Goal: Task Accomplishment & Management: Manage account settings

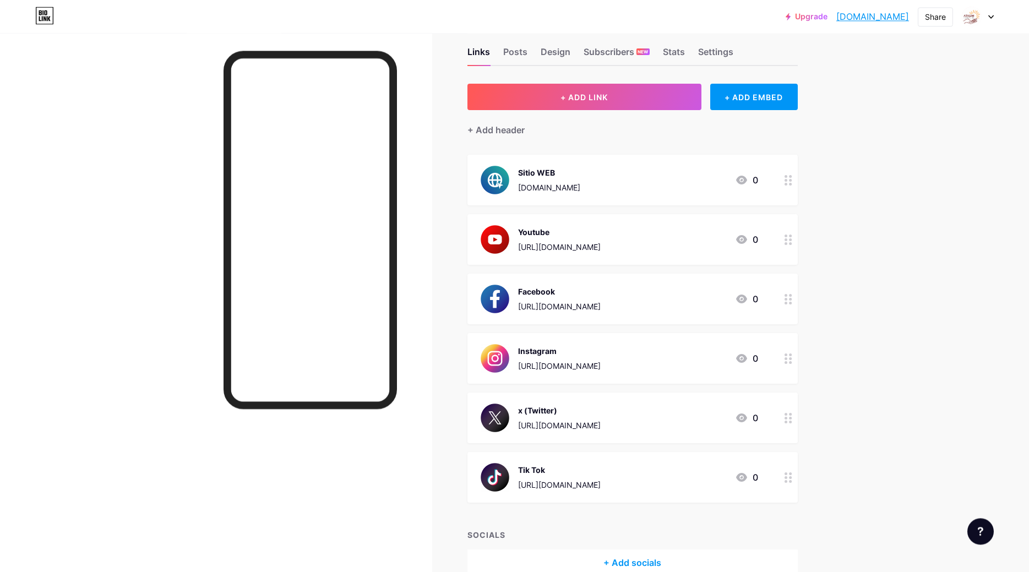
scroll to position [18, 0]
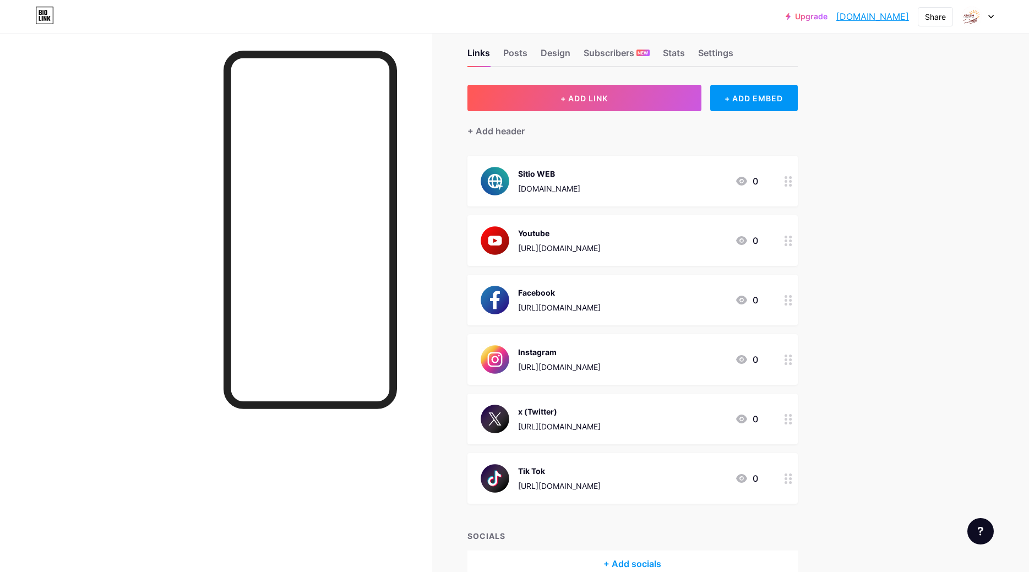
click at [836, 20] on link "[DOMAIN_NAME]" at bounding box center [872, 16] width 73 height 13
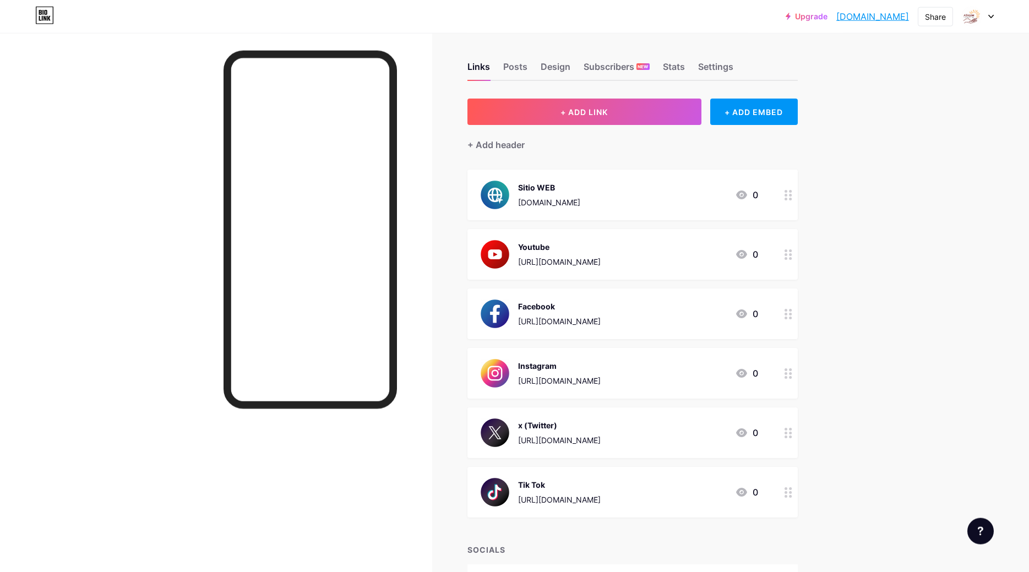
scroll to position [0, 0]
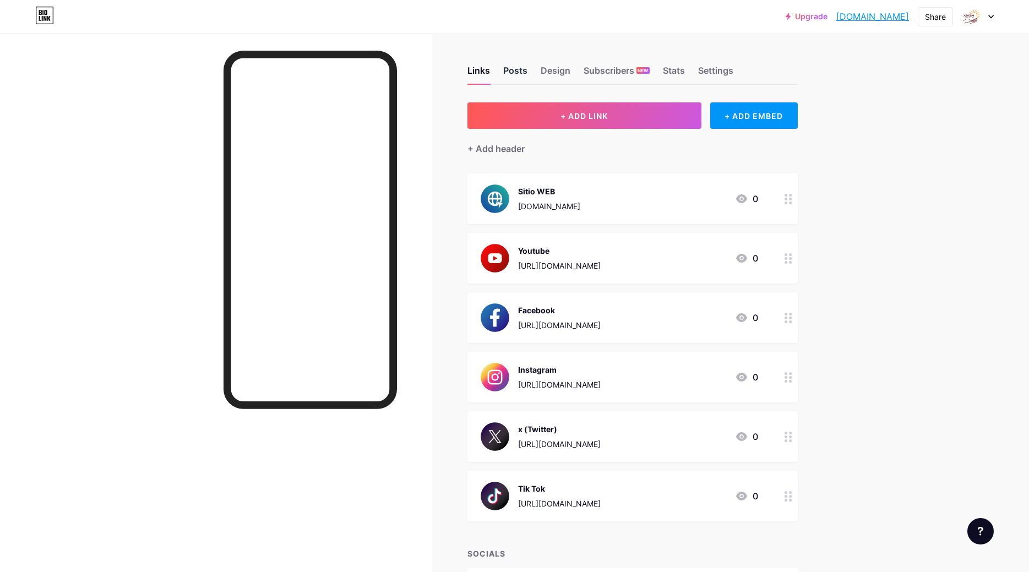
click at [515, 71] on div "Posts" at bounding box center [515, 74] width 24 height 20
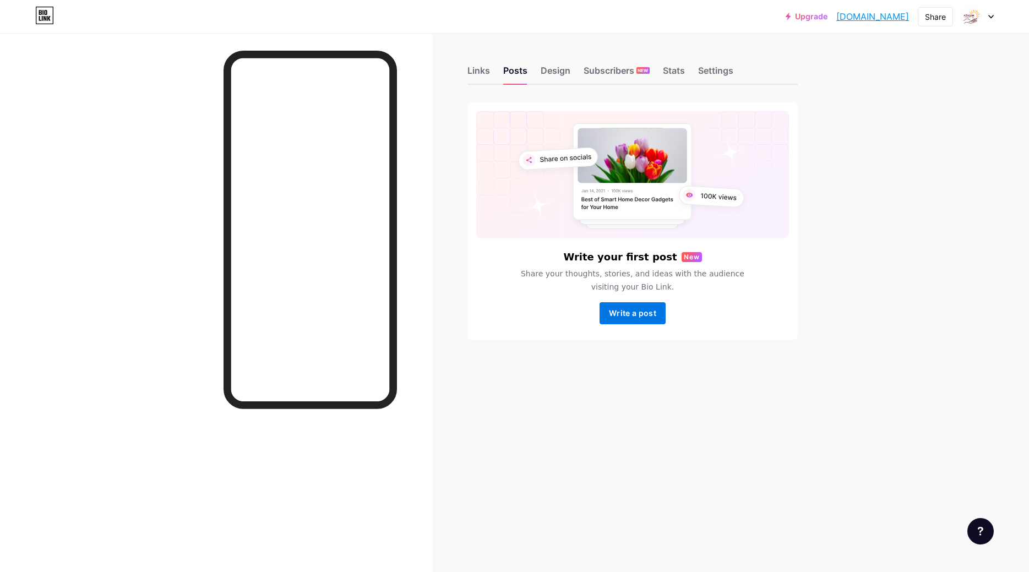
click at [636, 314] on span "Write a post" at bounding box center [632, 312] width 47 height 9
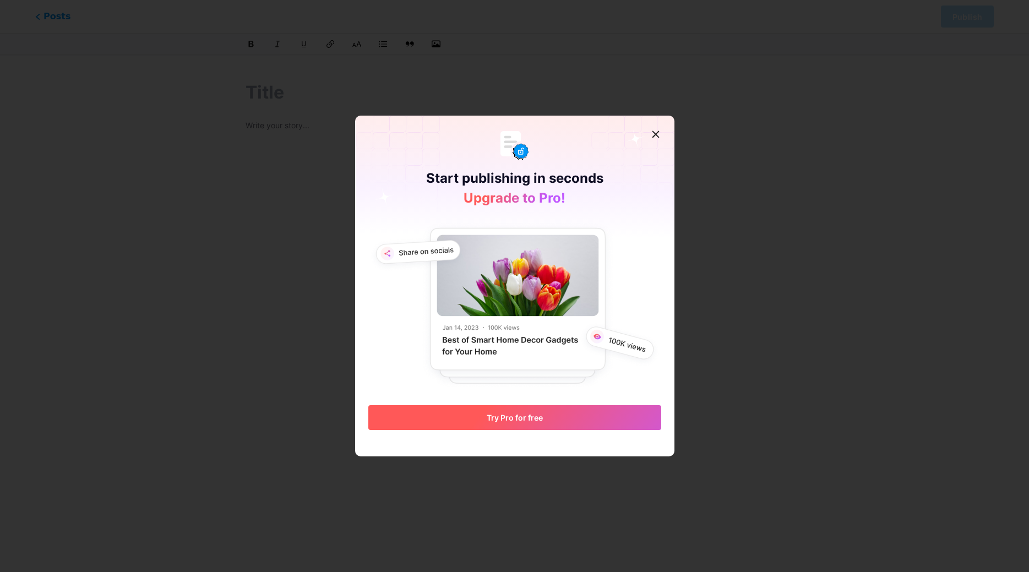
click at [536, 424] on button "Try Pro for free" at bounding box center [514, 417] width 293 height 25
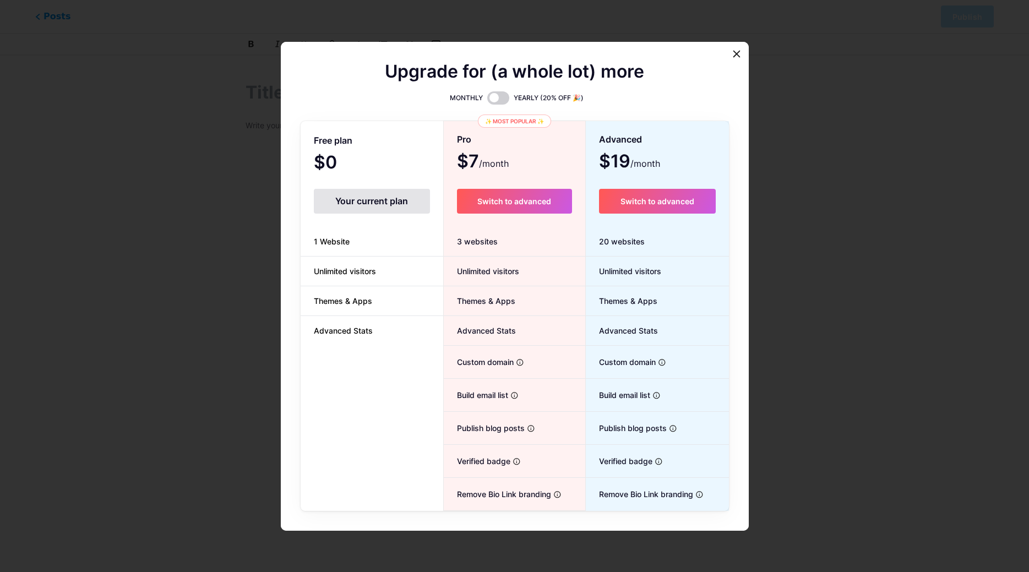
click at [377, 204] on div "Your current plan" at bounding box center [372, 201] width 116 height 25
click at [745, 52] on div at bounding box center [737, 54] width 20 height 20
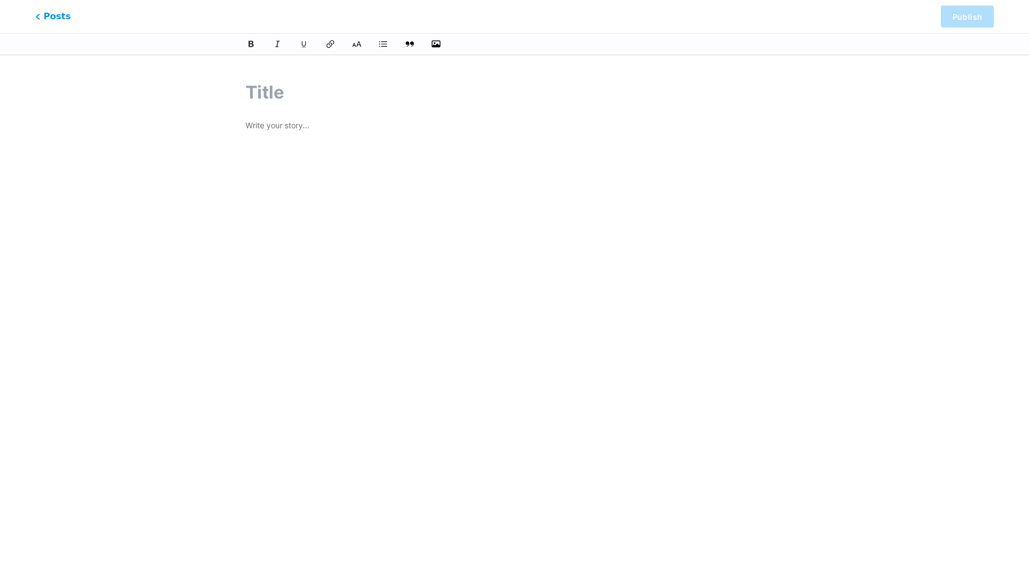
click at [298, 97] on input "text" at bounding box center [515, 92] width 538 height 26
click at [33, 17] on div "Posts Publish" at bounding box center [514, 16] width 1029 height 33
click at [40, 15] on span "Posts" at bounding box center [53, 16] width 39 height 14
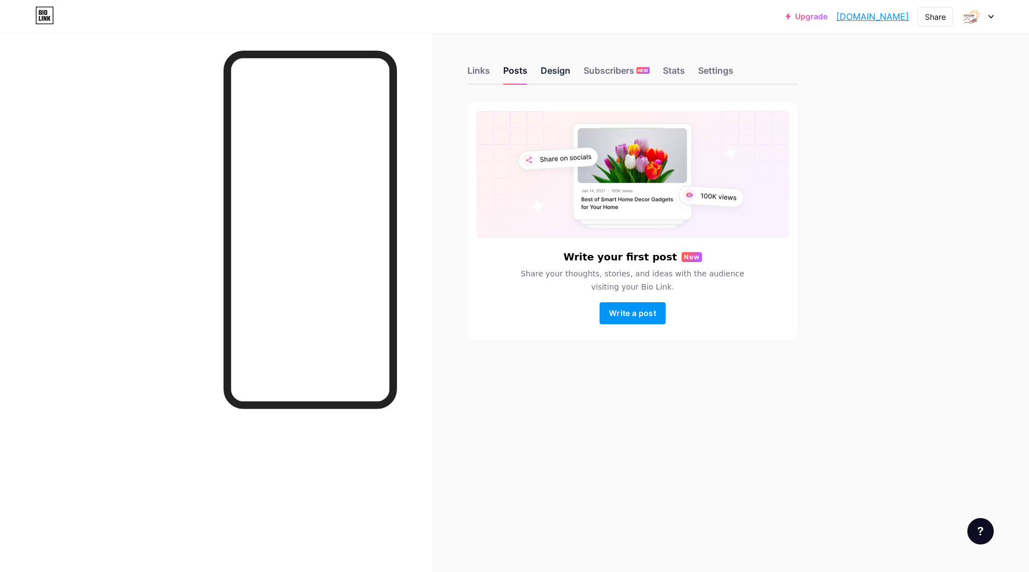
click at [558, 72] on div "Design" at bounding box center [556, 74] width 30 height 20
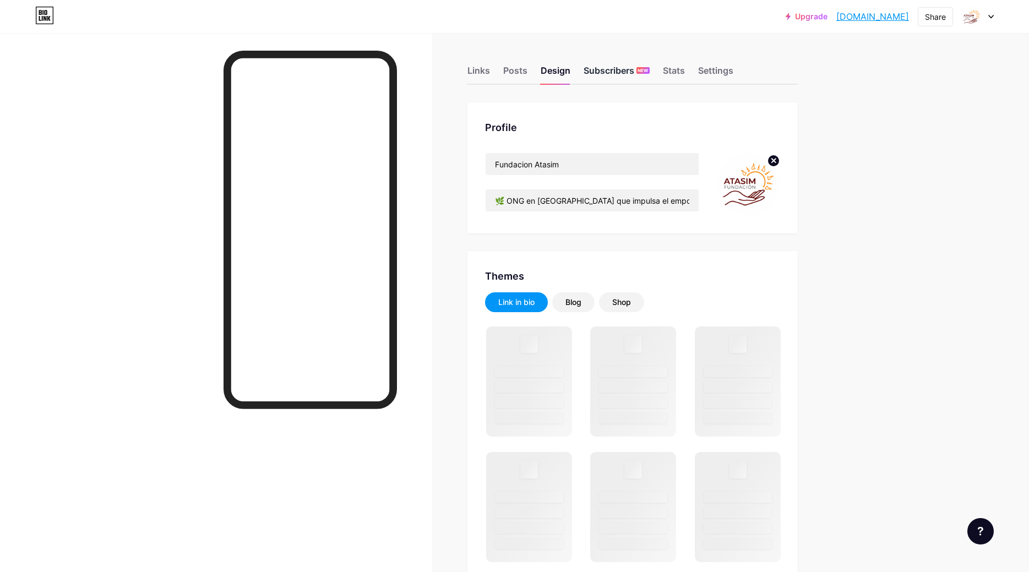
click at [614, 74] on div "Subscribers NEW" at bounding box center [617, 74] width 66 height 20
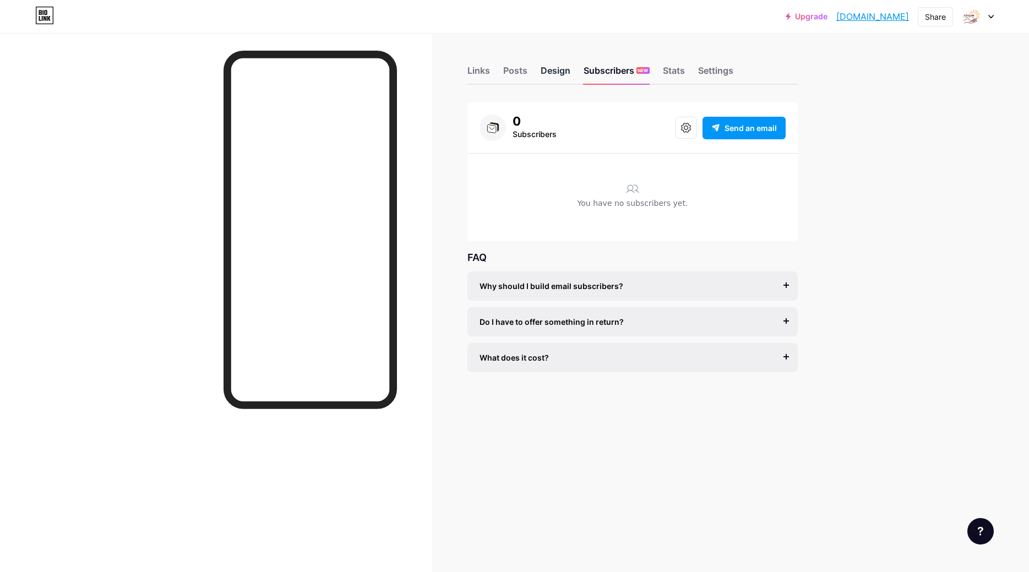
click at [561, 73] on div "Design" at bounding box center [556, 74] width 30 height 20
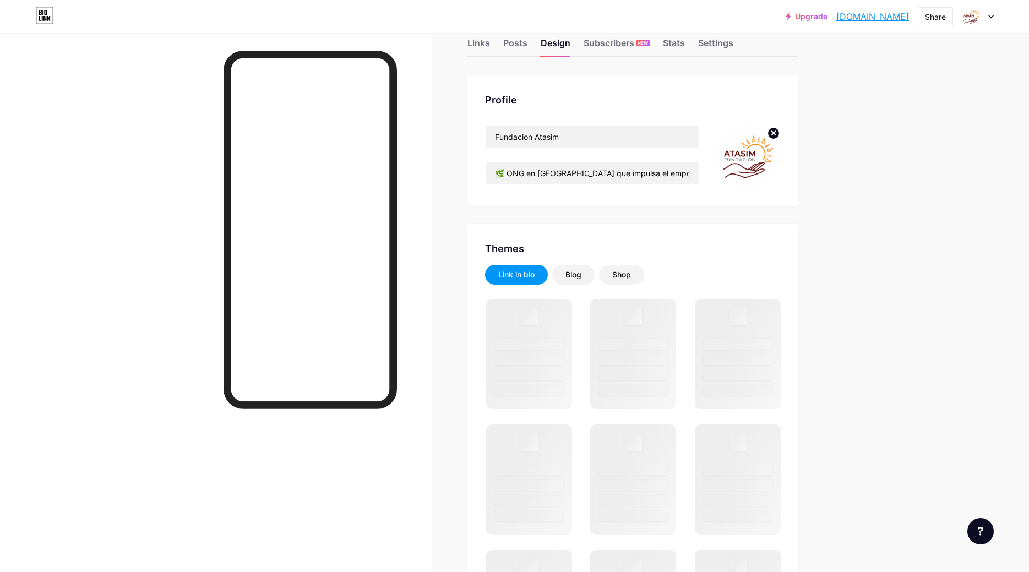
scroll to position [112, 0]
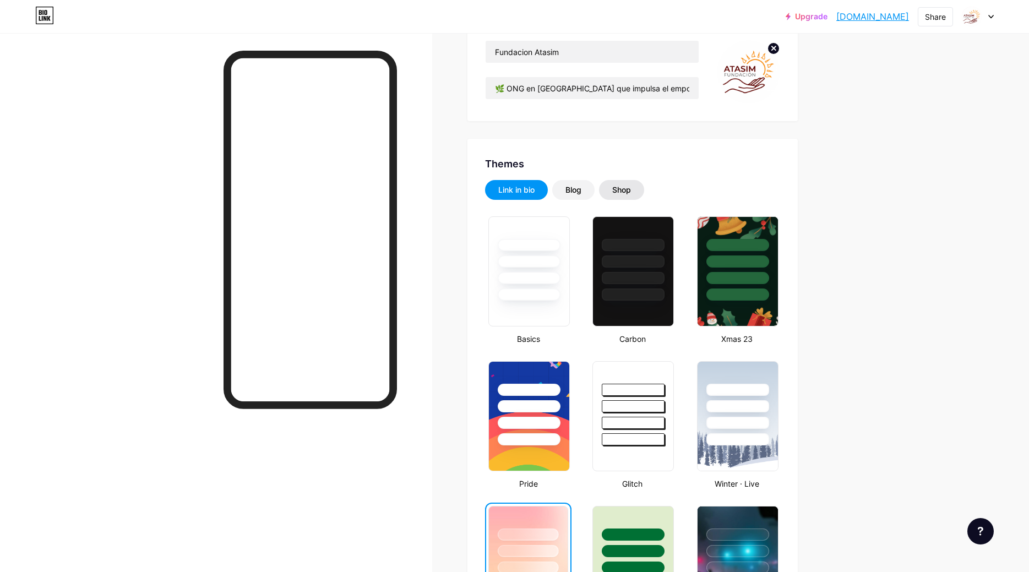
click at [627, 182] on div "Shop" at bounding box center [621, 190] width 45 height 20
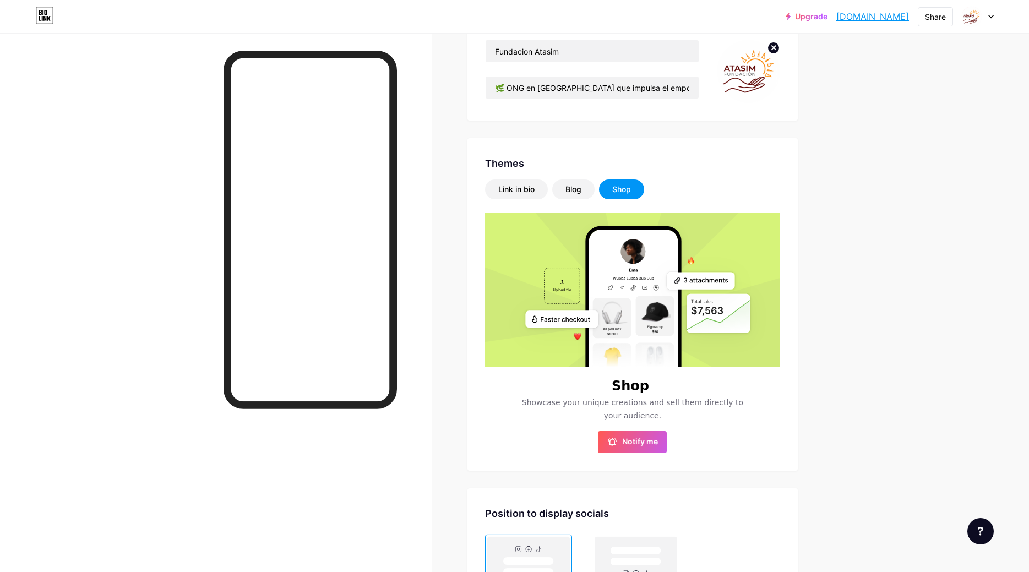
scroll to position [0, 0]
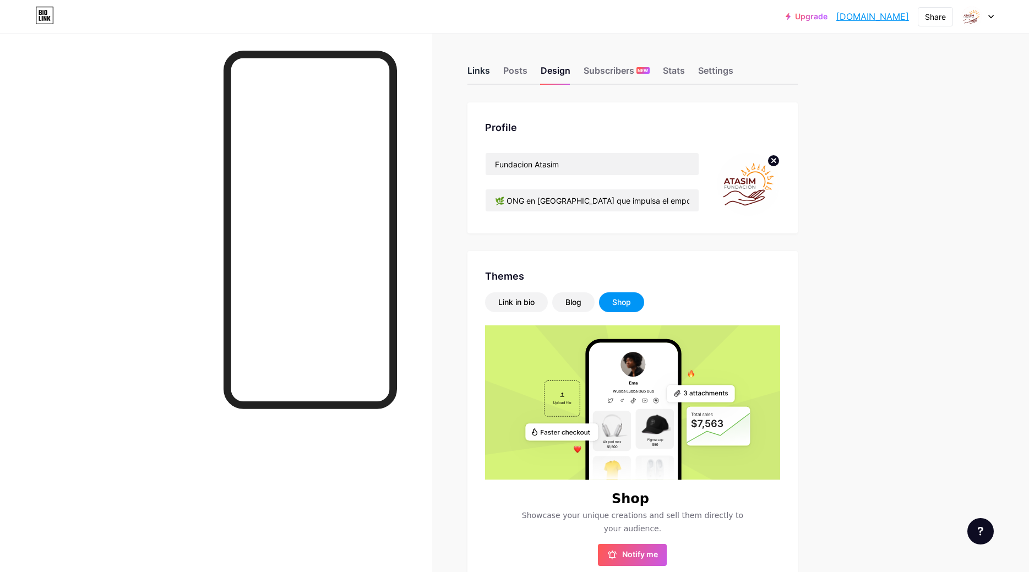
click at [482, 74] on div "Links" at bounding box center [478, 74] width 23 height 20
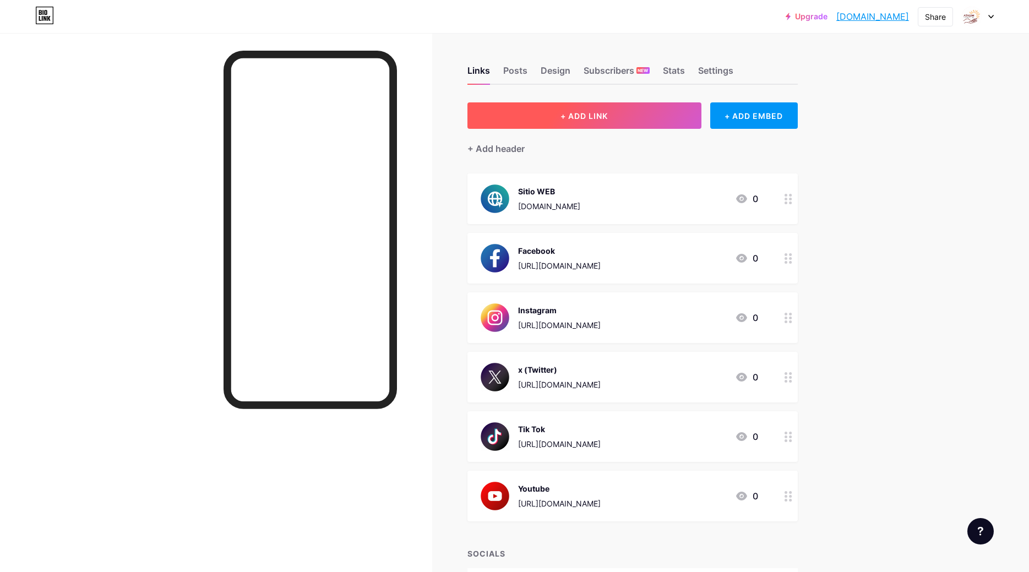
click at [551, 118] on button "+ ADD LINK" at bounding box center [584, 115] width 234 height 26
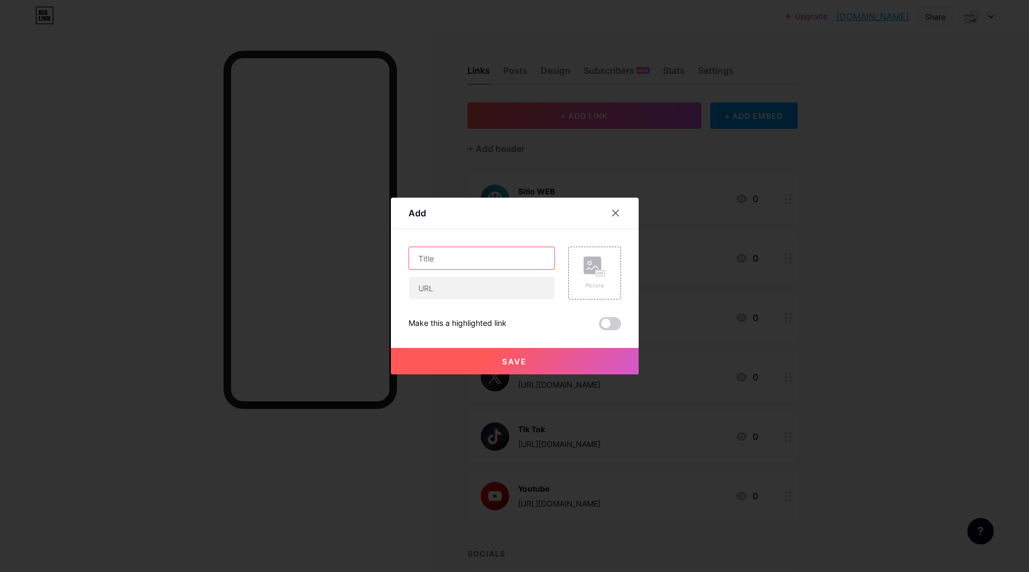
click at [494, 260] on input "text" at bounding box center [481, 258] width 145 height 22
type input "b"
type input "Bio"
click at [430, 291] on input "text" at bounding box center [481, 288] width 145 height 22
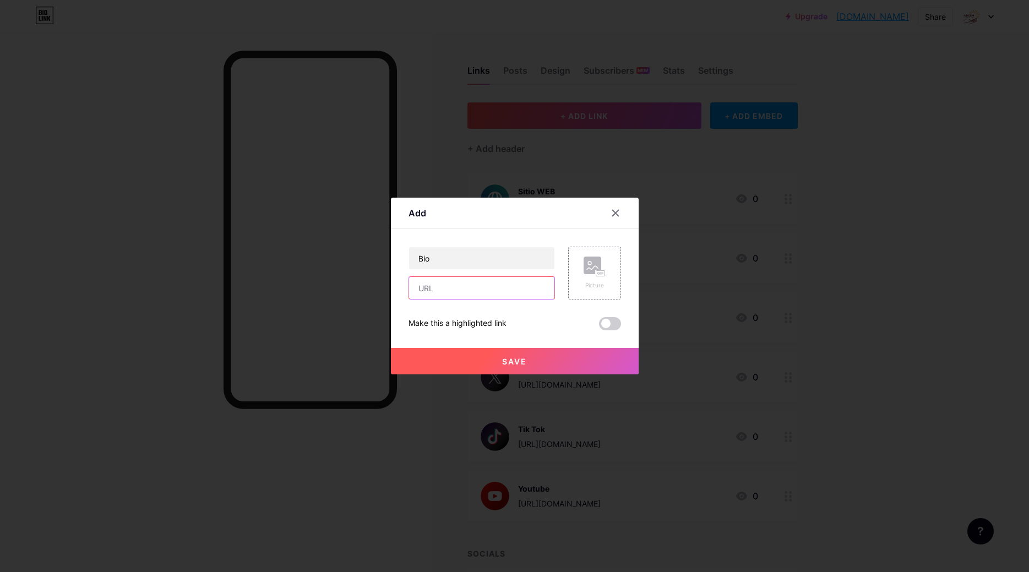
click at [482, 293] on input "text" at bounding box center [481, 288] width 145 height 22
type input "[DOMAIN_NAME]"
click at [601, 280] on div "Picture" at bounding box center [595, 273] width 22 height 33
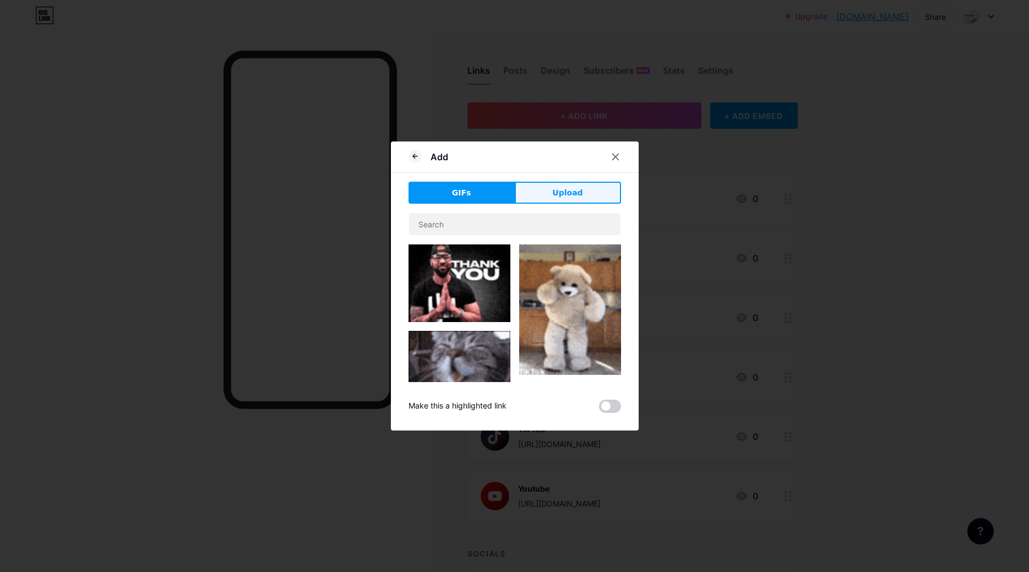
click at [570, 193] on span "Upload" at bounding box center [567, 193] width 30 height 12
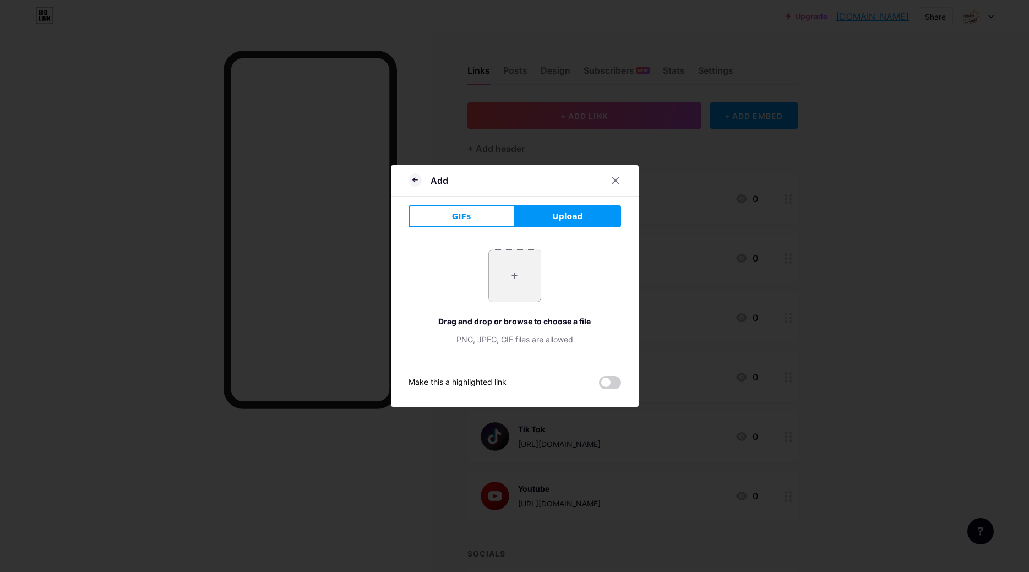
click at [522, 291] on input "file" at bounding box center [515, 276] width 52 height 52
type input "C:\fakepath\Tienda Bio Atasim bg- White.png"
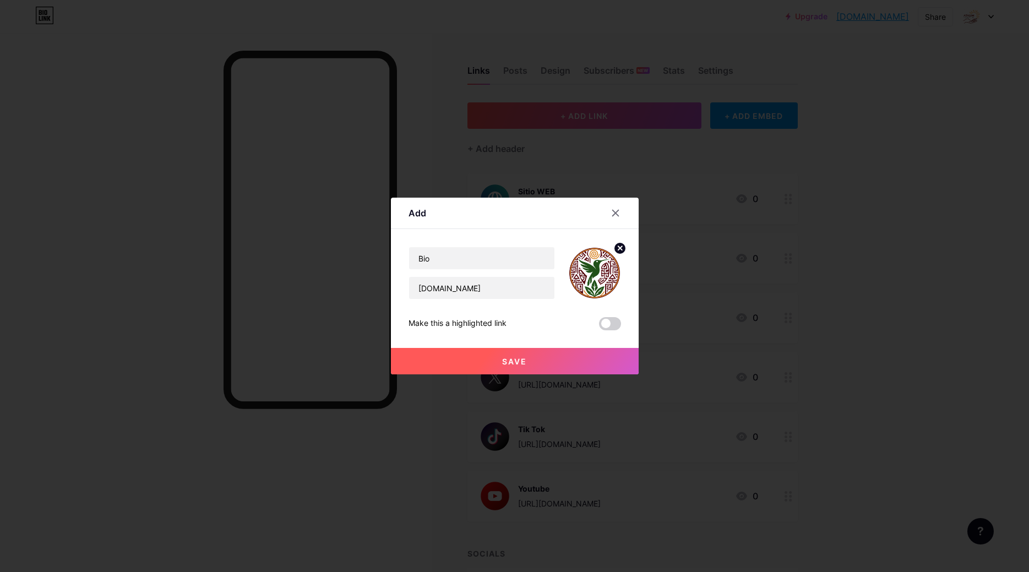
click at [610, 325] on span at bounding box center [610, 323] width 22 height 13
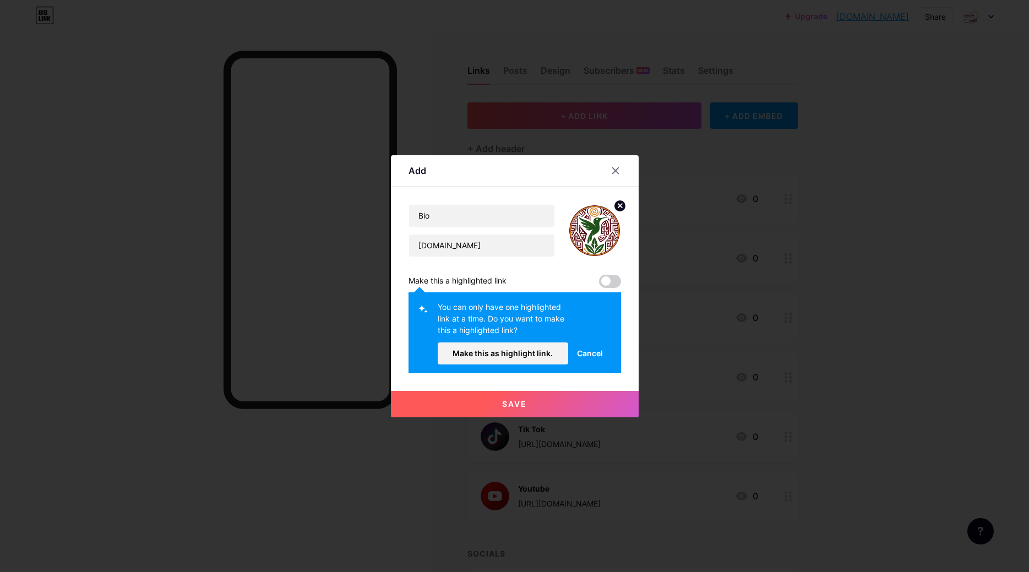
click at [511, 407] on span "Save" at bounding box center [514, 403] width 25 height 9
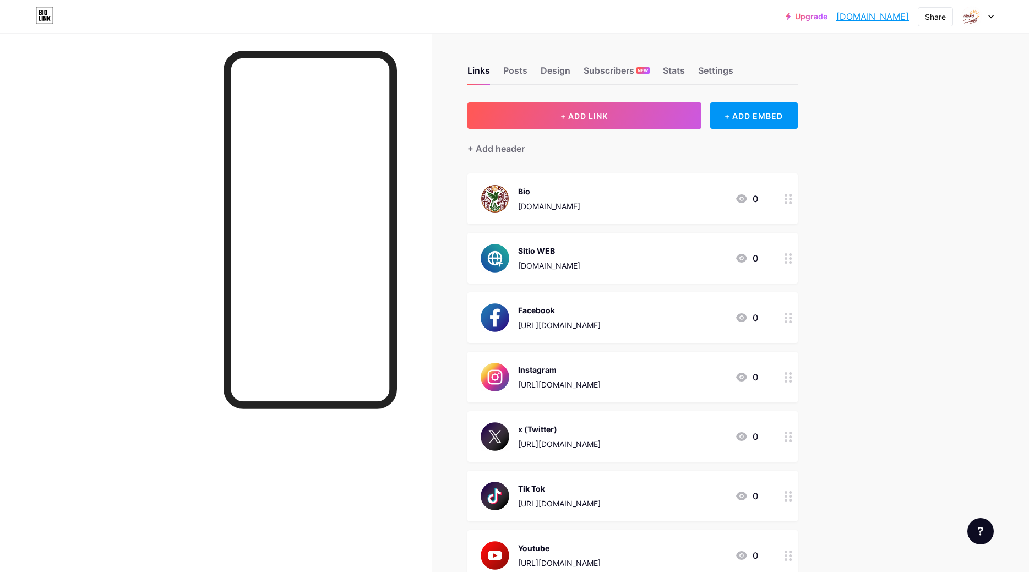
click at [760, 248] on div "Sitio WEB [DOMAIN_NAME] 0" at bounding box center [632, 258] width 330 height 51
click at [615, 201] on icon at bounding box center [615, 202] width 6 height 6
click at [728, 200] on div "Bio [DOMAIN_NAME] 0" at bounding box center [619, 198] width 277 height 29
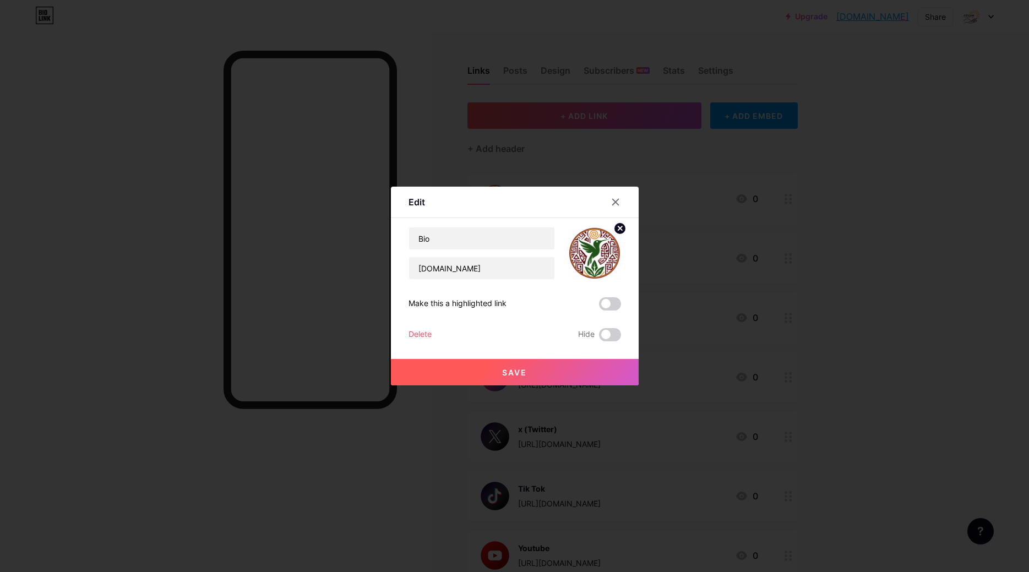
click at [603, 303] on span at bounding box center [610, 303] width 22 height 13
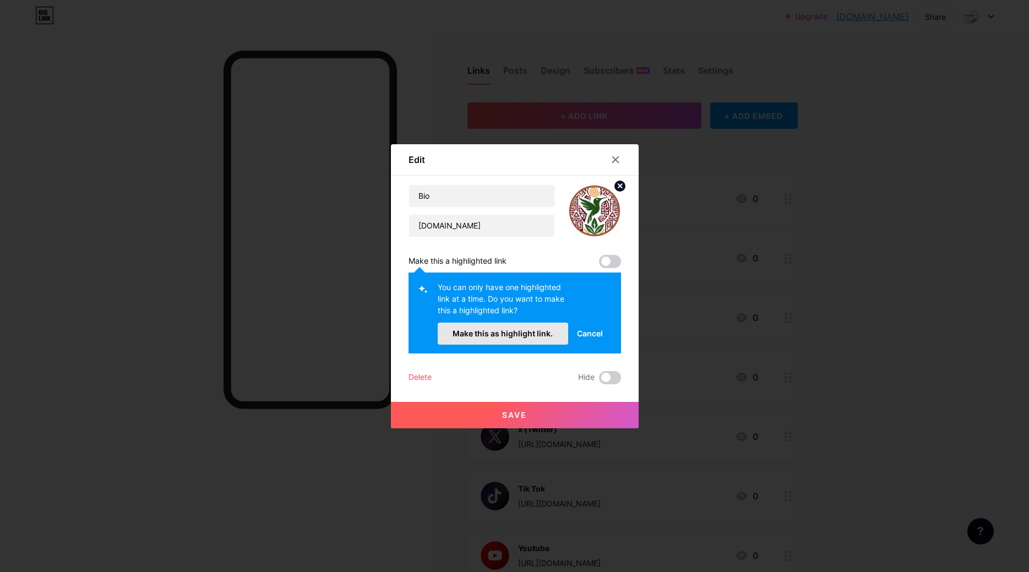
click at [537, 339] on button "Make this as highlight link." at bounding box center [503, 334] width 131 height 22
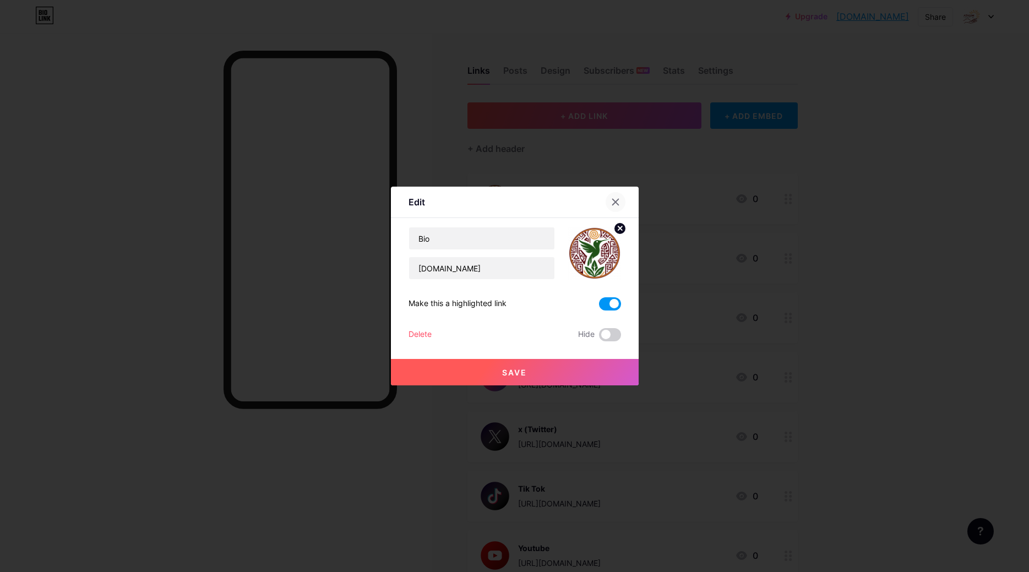
click at [616, 205] on icon at bounding box center [615, 202] width 9 height 9
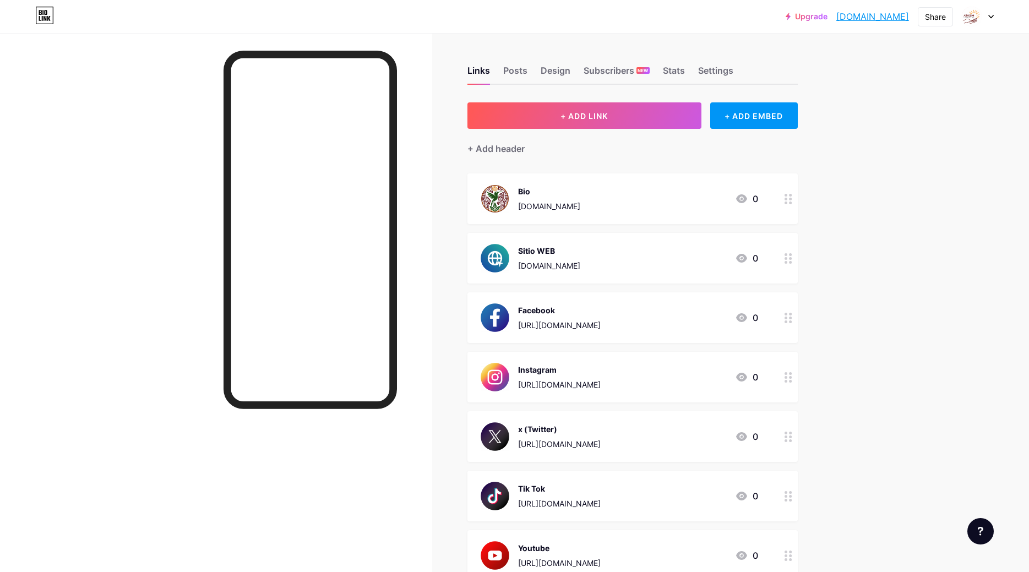
click at [742, 261] on icon at bounding box center [741, 258] width 11 height 9
click at [616, 204] on icon at bounding box center [615, 202] width 9 height 9
click at [848, 17] on link "[DOMAIN_NAME]" at bounding box center [872, 16] width 73 height 13
click at [701, 199] on div "Bio [DOMAIN_NAME] 0" at bounding box center [619, 198] width 277 height 29
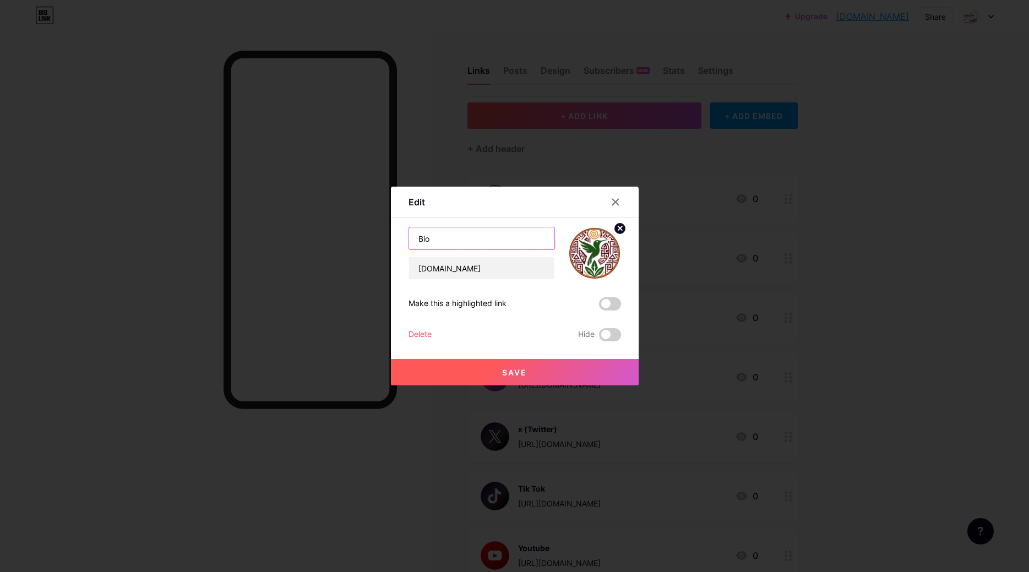
click at [526, 244] on input "Bio" at bounding box center [481, 238] width 145 height 22
type input "B"
type input "Tienda Bio Atasim"
click at [610, 308] on span at bounding box center [610, 303] width 22 height 13
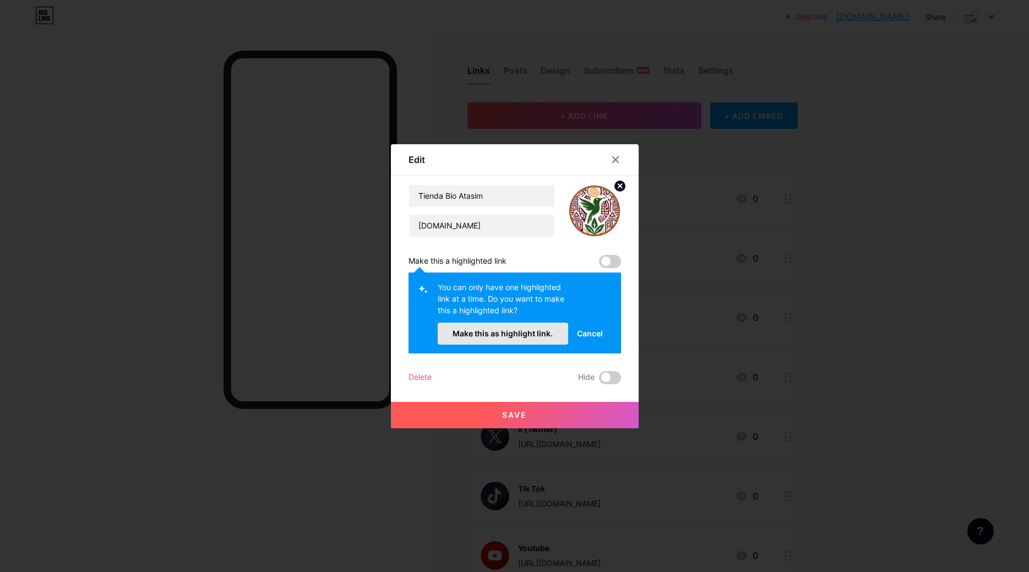
click at [531, 338] on button "Make this as highlight link." at bounding box center [503, 334] width 131 height 22
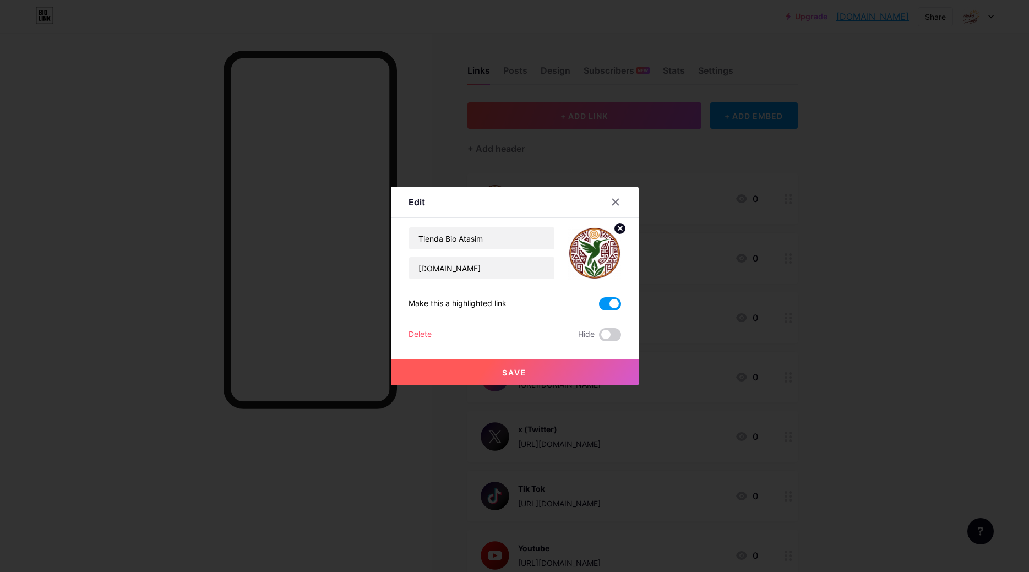
click at [524, 372] on span "Save" at bounding box center [514, 372] width 25 height 9
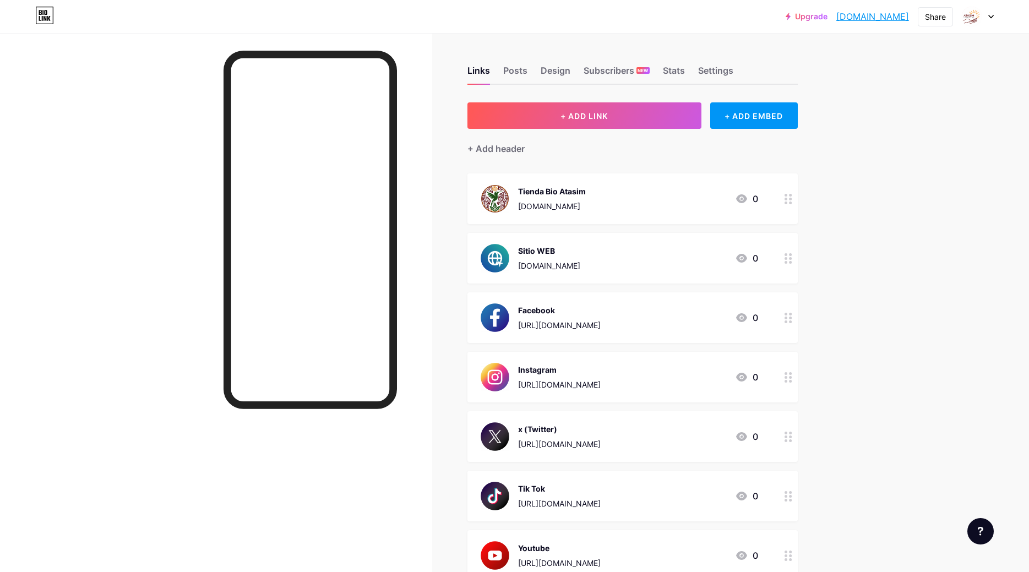
click at [836, 15] on link "[DOMAIN_NAME]" at bounding box center [872, 16] width 73 height 13
click at [668, 214] on div "Tienda Bio Atasim [DOMAIN_NAME] 0" at bounding box center [632, 198] width 330 height 51
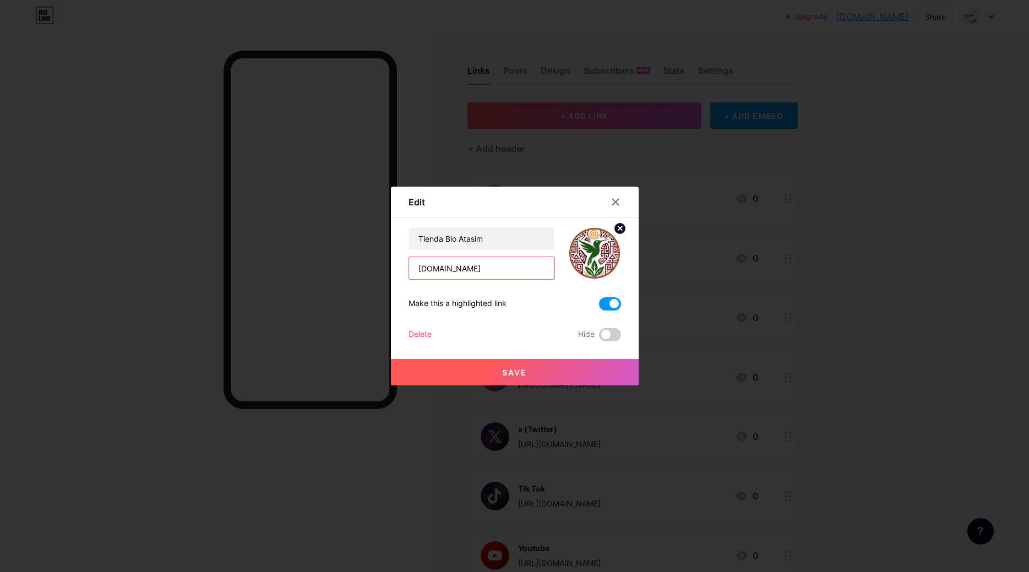
click at [453, 269] on input "[DOMAIN_NAME]" at bounding box center [481, 268] width 145 height 22
type input "[DOMAIN_NAME]"
click at [519, 365] on button "Save" at bounding box center [515, 372] width 248 height 26
